Goal: Transaction & Acquisition: Purchase product/service

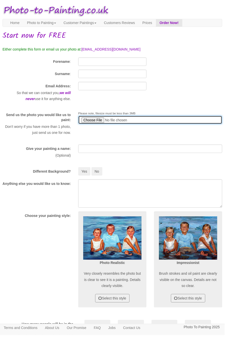
click at [96, 121] on input "file" at bounding box center [151, 120] width 145 height 9
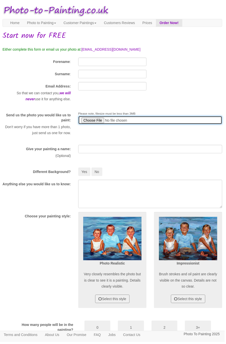
type input "C:\fakepath\20251002_173603~3.jpg"
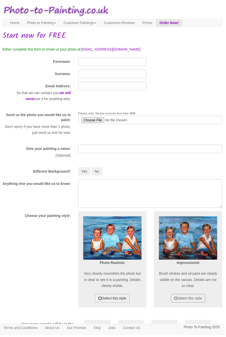
click at [121, 298] on button "Select this style" at bounding box center [113, 300] width 34 height 9
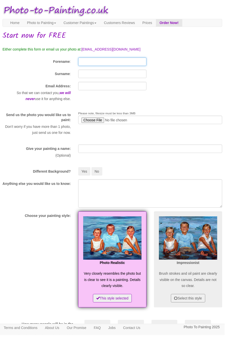
click at [136, 63] on input "Forename" at bounding box center [113, 62] width 69 height 9
type input "Graeme"
type input "[PERSON_NAME]"
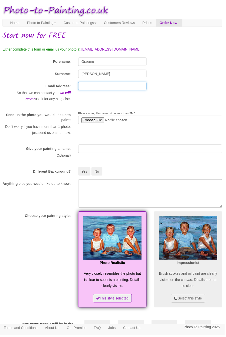
type input "[EMAIL_ADDRESS][DOMAIN_NAME]"
click at [85, 174] on button "Yes" at bounding box center [85, 172] width 12 height 9
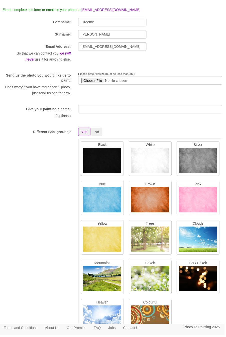
scroll to position [41, 0]
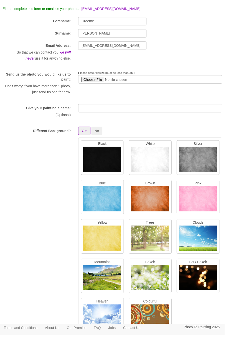
click at [109, 201] on img at bounding box center [103, 201] width 38 height 28
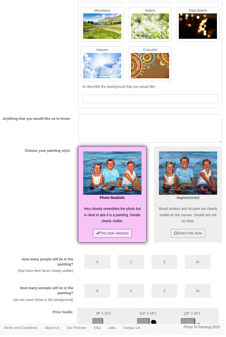
scroll to position [294, 0]
click at [132, 262] on button "1" at bounding box center [131, 264] width 26 height 14
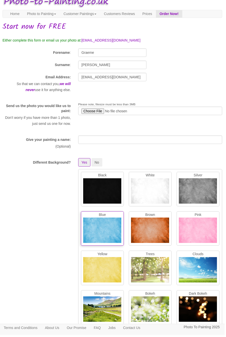
scroll to position [0, 0]
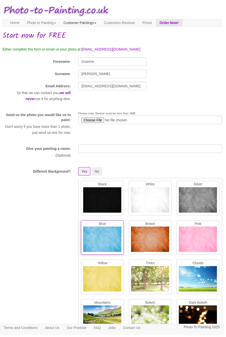
click at [91, 24] on link "Customer Paintings" at bounding box center [80, 23] width 41 height 8
click at [51, 23] on link "Photo to Painting" at bounding box center [41, 23] width 37 height 8
